Goal: Information Seeking & Learning: Find specific page/section

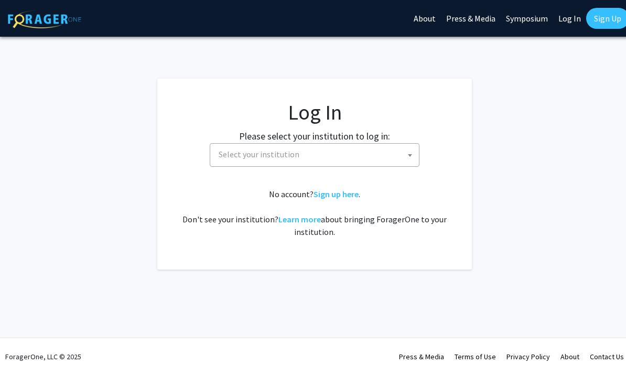
select select
click at [571, 16] on link "Log In" at bounding box center [570, 18] width 33 height 37
click at [566, 26] on link "Log In" at bounding box center [570, 18] width 33 height 37
click at [570, 24] on link "Log In" at bounding box center [570, 18] width 33 height 37
click at [572, 18] on link "Log In" at bounding box center [570, 18] width 33 height 37
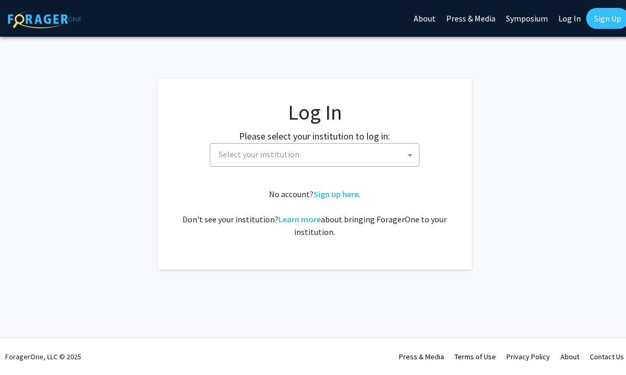
click at [562, 26] on link "Log In" at bounding box center [570, 18] width 33 height 37
click at [568, 19] on link "Log In" at bounding box center [570, 18] width 33 height 37
click at [559, 24] on link "Log In" at bounding box center [566, 18] width 33 height 37
click at [567, 22] on link "Log In" at bounding box center [566, 18] width 33 height 37
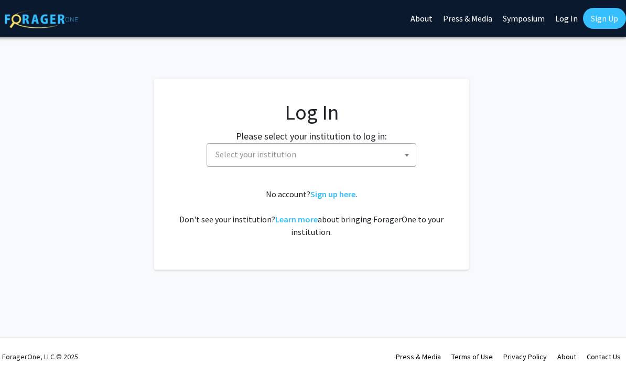
click at [569, 10] on link "Log In" at bounding box center [566, 18] width 33 height 37
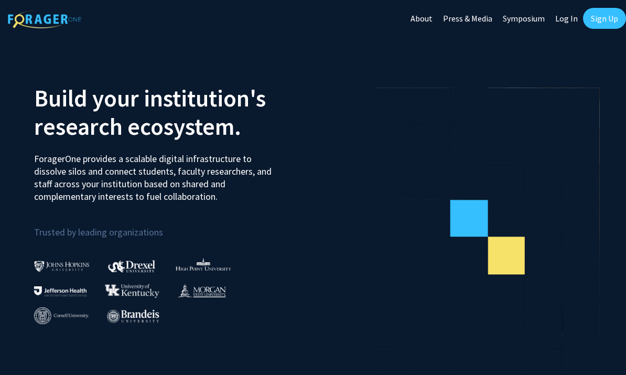
click at [570, 13] on link "Log In" at bounding box center [566, 18] width 33 height 37
select select
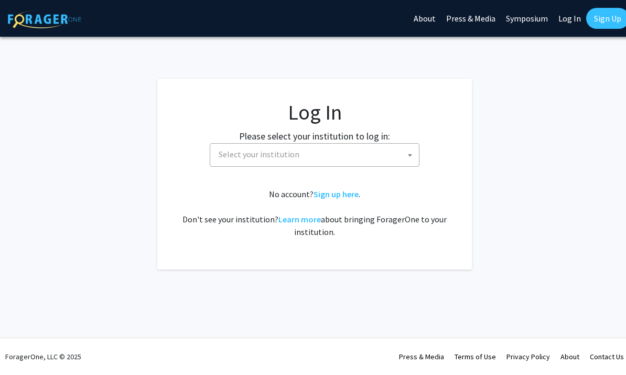
click at [402, 154] on span "Select your institution" at bounding box center [317, 155] width 205 height 22
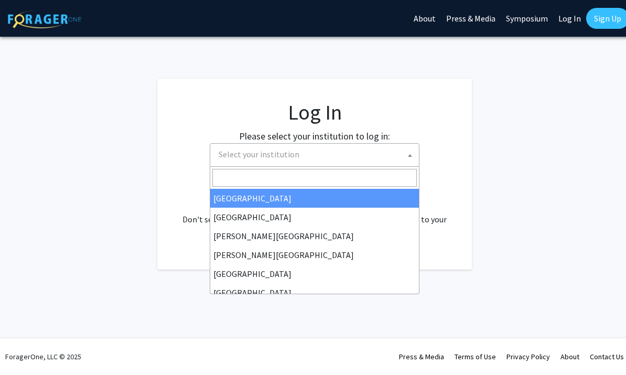
click at [356, 172] on input "Search" at bounding box center [314, 178] width 205 height 18
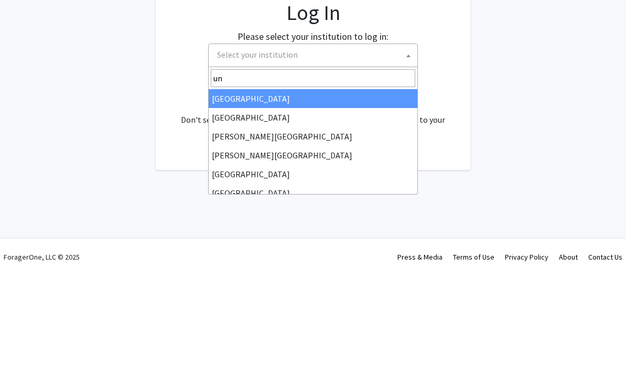
type input "u"
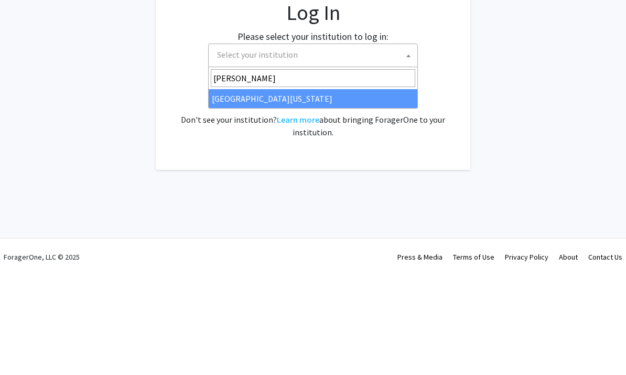
type input "kent"
select select "13"
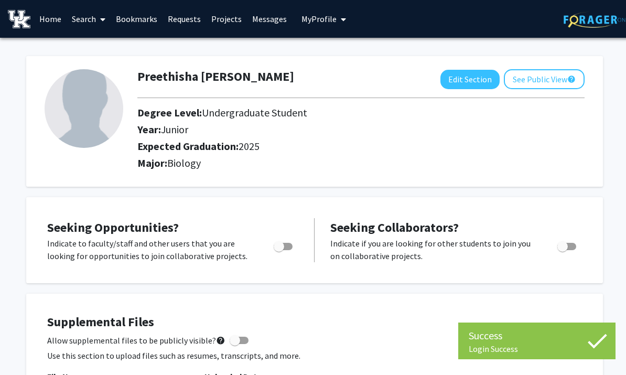
click at [50, 19] on link "Home" at bounding box center [50, 19] width 33 height 37
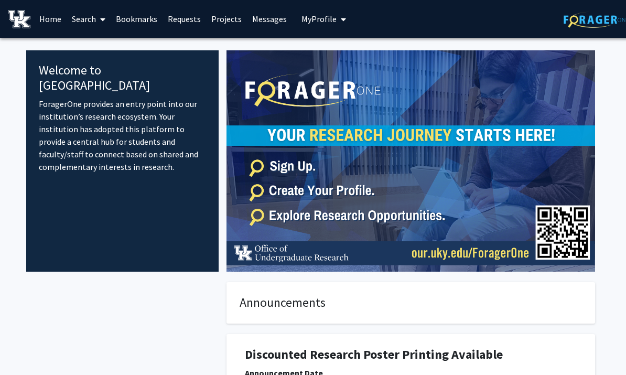
click at [229, 19] on link "Projects" at bounding box center [226, 19] width 41 height 37
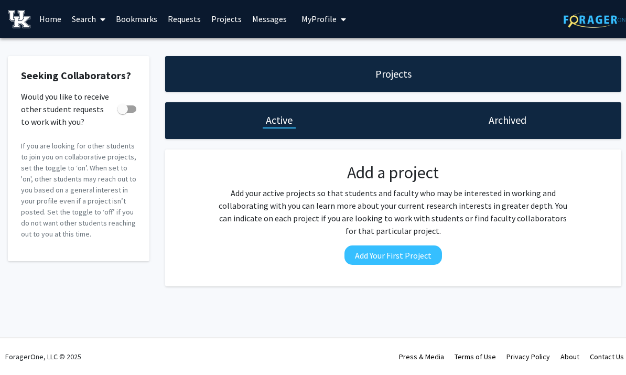
click at [95, 16] on link "Search" at bounding box center [89, 19] width 44 height 37
click at [52, 14] on link "Home" at bounding box center [50, 19] width 33 height 37
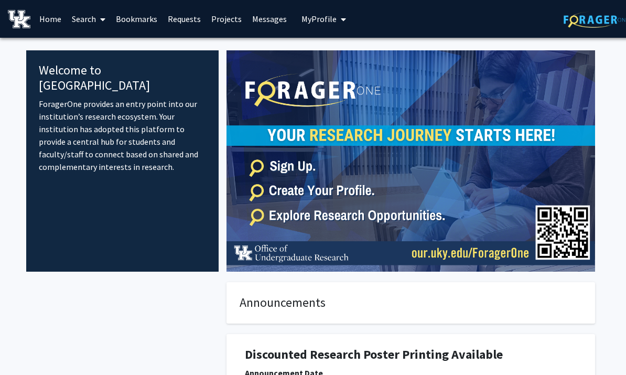
click at [156, 19] on link "Bookmarks" at bounding box center [137, 19] width 52 height 37
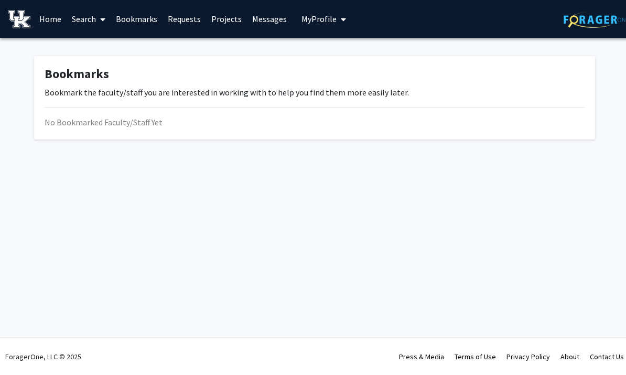
click at [103, 13] on span at bounding box center [100, 19] width 9 height 37
click at [100, 14] on span at bounding box center [100, 19] width 9 height 37
click at [337, 24] on span "My profile dropdown to access profile and logout" at bounding box center [341, 19] width 9 height 37
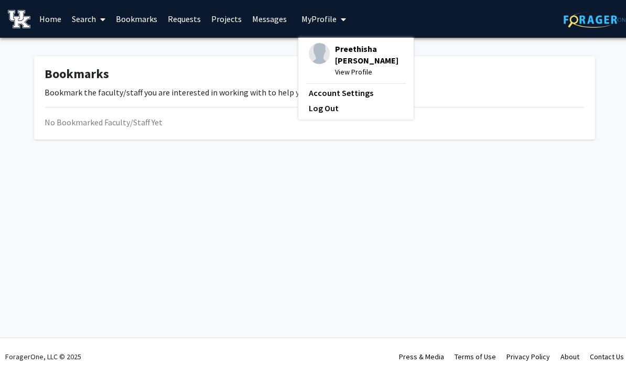
click at [337, 22] on span "My profile dropdown to access profile and logout" at bounding box center [341, 19] width 9 height 37
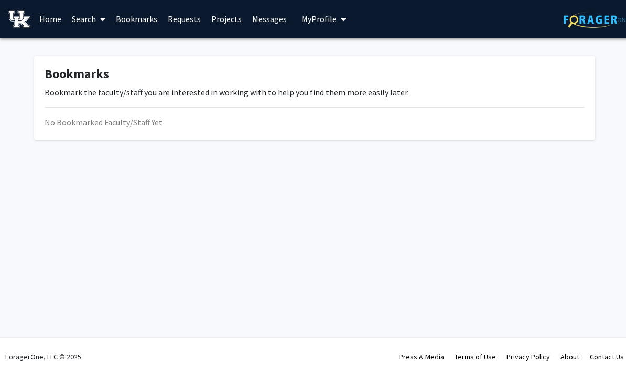
click at [270, 20] on link "Messages" at bounding box center [269, 19] width 45 height 37
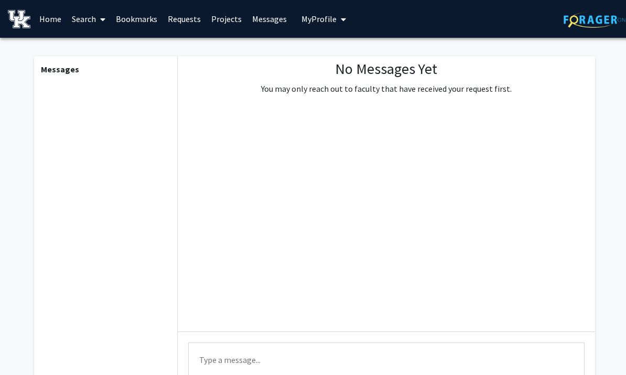
click at [48, 19] on link "Home" at bounding box center [50, 19] width 33 height 37
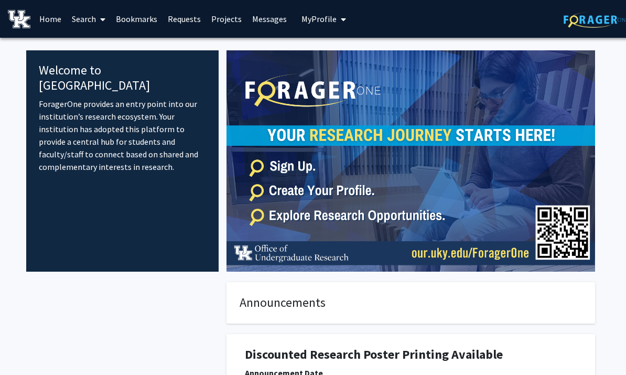
click at [502, 125] on img at bounding box center [411, 160] width 369 height 221
click at [86, 19] on link "Search" at bounding box center [89, 19] width 44 height 37
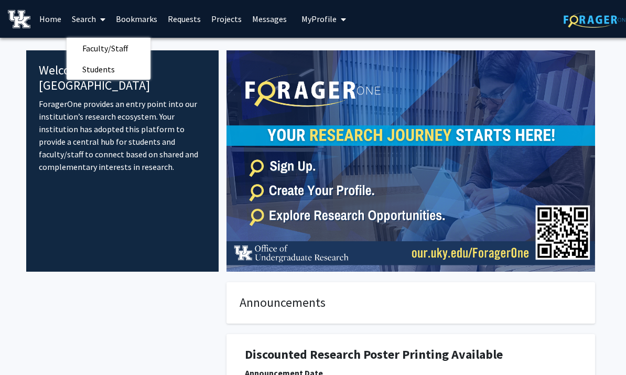
click at [113, 49] on span "Faculty/Staff" at bounding box center [105, 48] width 77 height 21
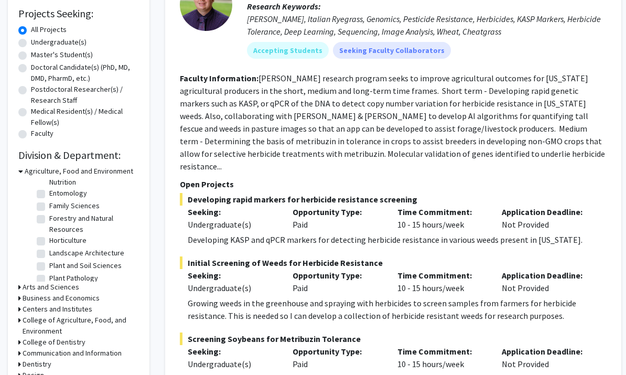
scroll to position [112, 0]
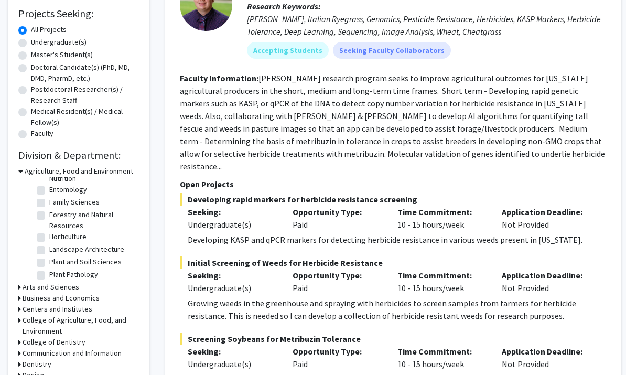
click at [20, 293] on icon at bounding box center [19, 298] width 3 height 11
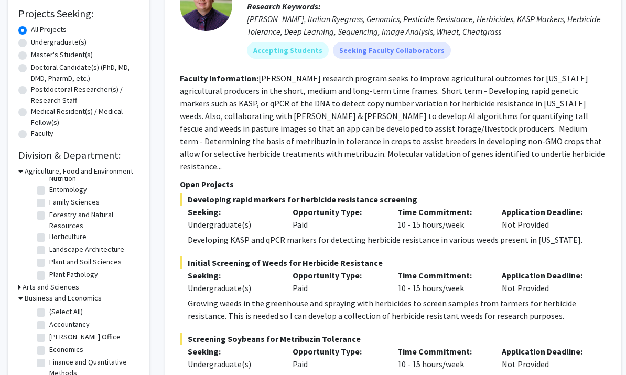
click at [28, 285] on h3 "Arts and Sciences" at bounding box center [51, 287] width 57 height 11
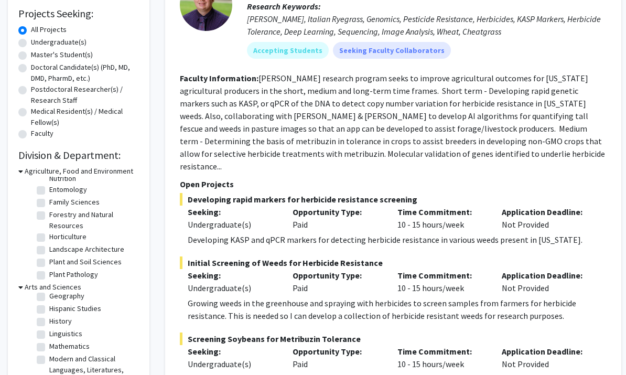
click at [49, 316] on label "History" at bounding box center [60, 321] width 23 height 11
click at [49, 316] on input "History" at bounding box center [52, 319] width 7 height 7
checkbox input "true"
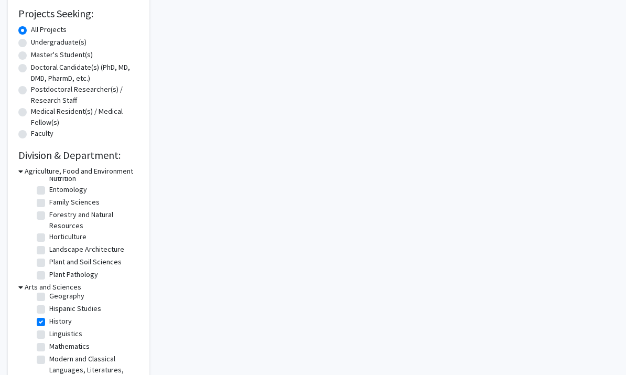
checkbox input "true"
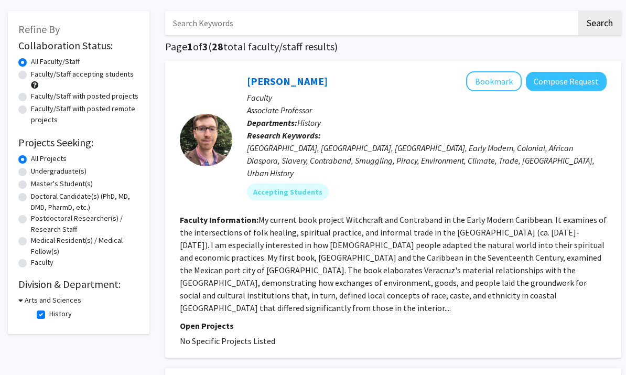
scroll to position [46, 0]
click at [551, 214] on fg-read-more "My current book project Witchcraft and Contraband in the Early Modern Caribbean…" at bounding box center [393, 263] width 427 height 99
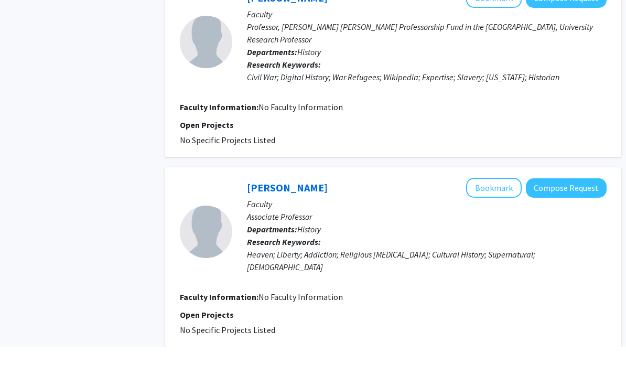
scroll to position [1923, 0]
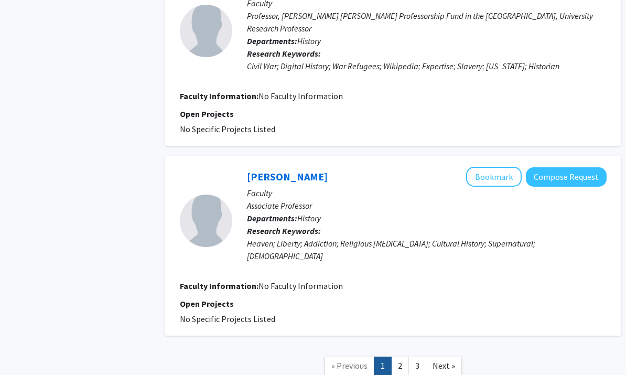
click at [406, 357] on link "2" at bounding box center [400, 366] width 18 height 18
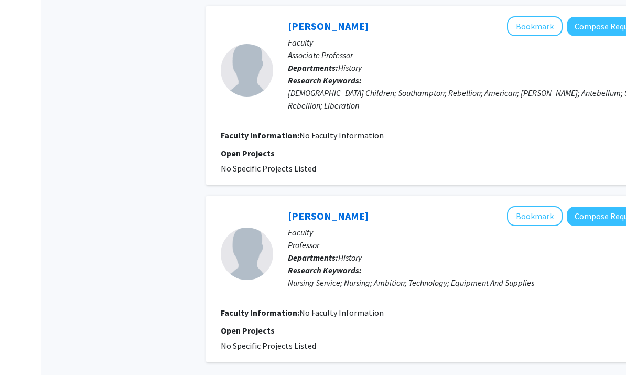
scroll to position [1632, 0]
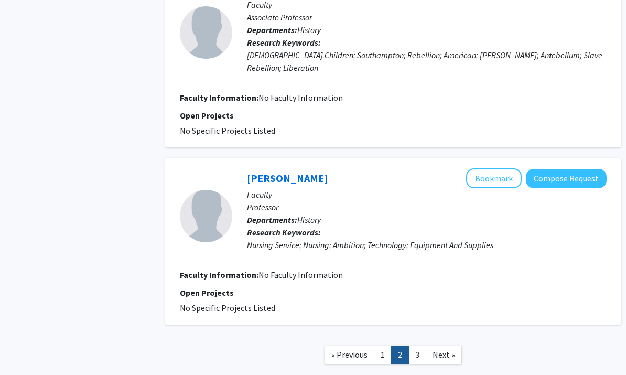
click at [390, 346] on link "1" at bounding box center [383, 355] width 18 height 18
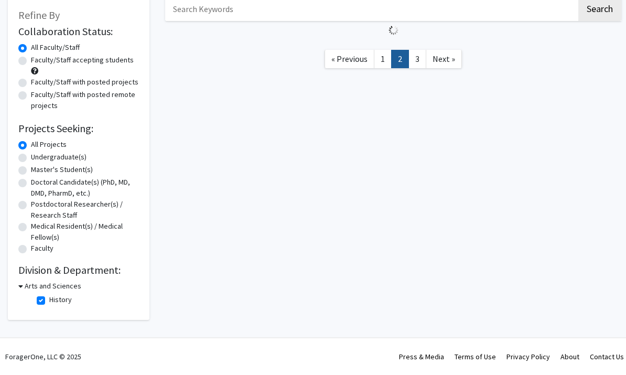
scroll to position [58, 0]
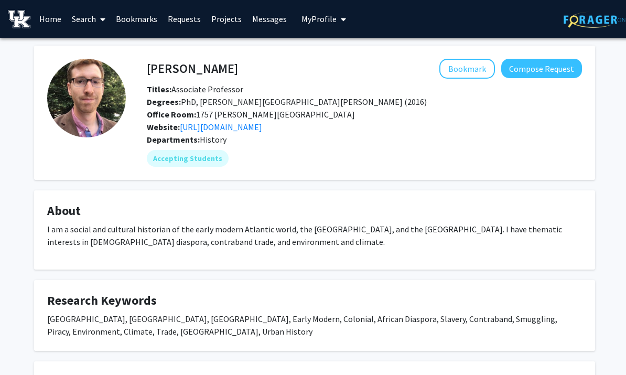
click at [262, 128] on link "https://history.as.uky.edu/users/jmcl249" at bounding box center [221, 127] width 82 height 10
